Goal: Task Accomplishment & Management: Manage account settings

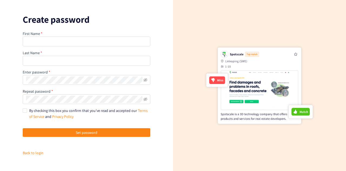
click at [71, 48] on div "First Name Last Name Enter password Repeat password By checking this box you co…" at bounding box center [87, 93] width 128 height 125
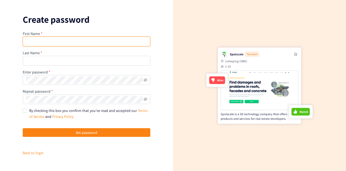
click at [81, 44] on input "text" at bounding box center [87, 42] width 128 height 10
type input "[PERSON_NAME]"
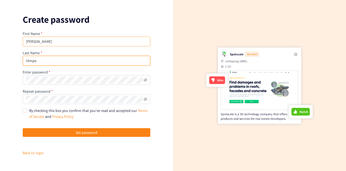
type input "Himpe"
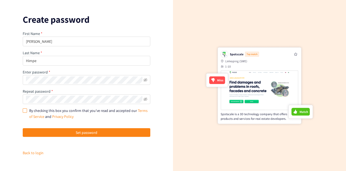
click at [25, 108] on input "By checking this box you confirm that you’ve read and accepted our Terms of Ser…" at bounding box center [25, 110] width 4 height 4
checkbox input "true"
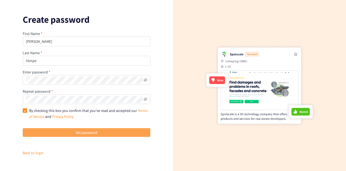
click at [88, 135] on button "Set password" at bounding box center [87, 132] width 128 height 9
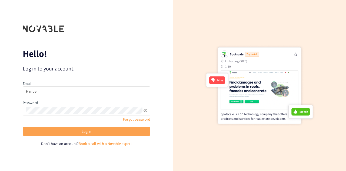
click at [70, 127] on button "Log in" at bounding box center [87, 131] width 128 height 9
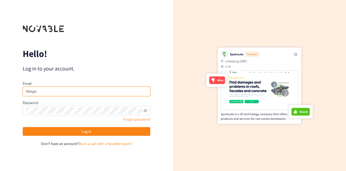
click at [40, 91] on input "Himpe" at bounding box center [87, 91] width 128 height 10
type input "H"
type input "[PERSON_NAME][EMAIL_ADDRESS][DOMAIN_NAME]"
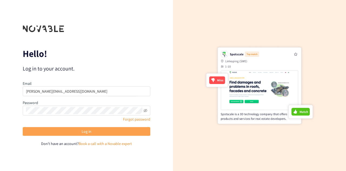
click at [92, 133] on button "Log in" at bounding box center [87, 131] width 128 height 9
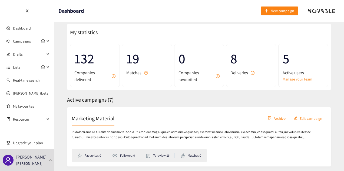
scroll to position [4, 0]
